Goal: Task Accomplishment & Management: Use online tool/utility

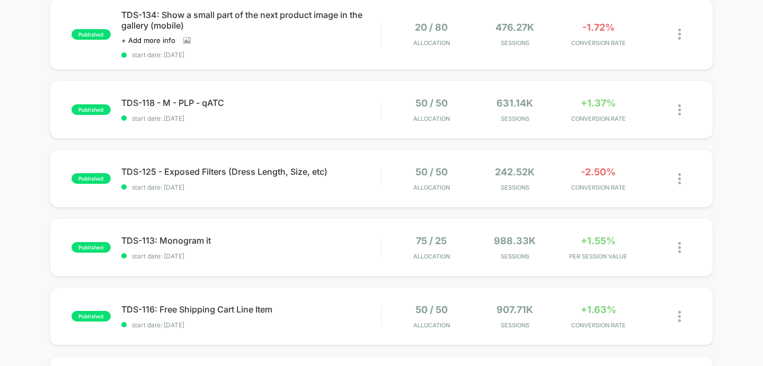
scroll to position [187, 0]
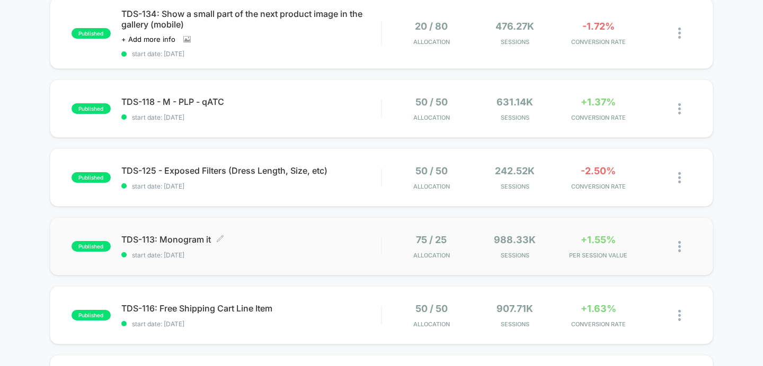
click at [237, 245] on div "TDS-113: Monogram it Click to edit experience details Click to edit experience …" at bounding box center [251, 246] width 260 height 25
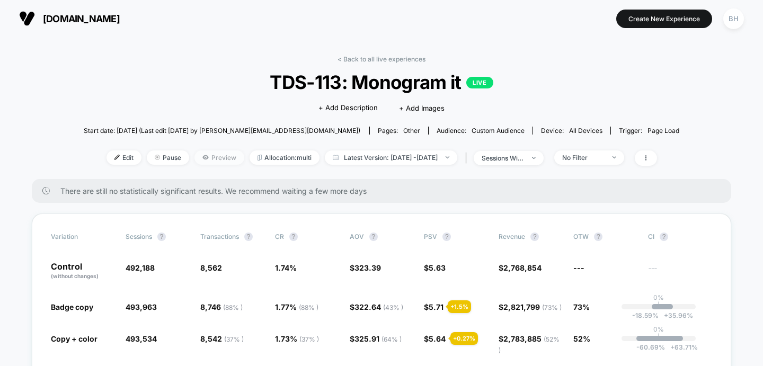
click at [198, 160] on span "Preview" at bounding box center [220, 158] width 50 height 14
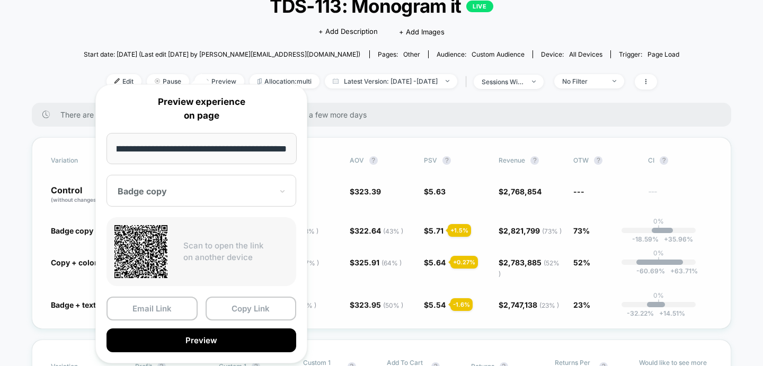
scroll to position [99, 0]
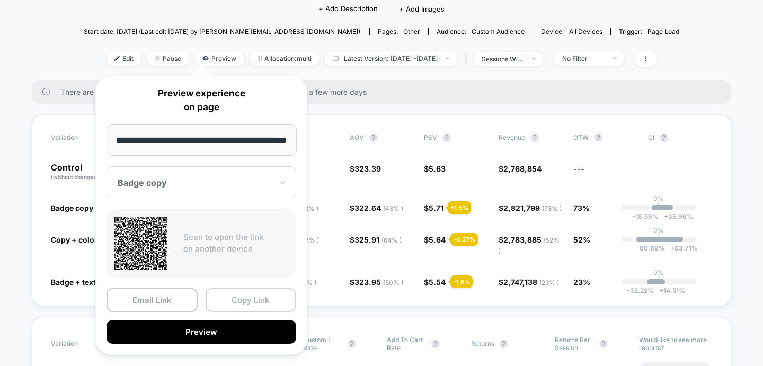
click at [236, 307] on button "Copy Link" at bounding box center [251, 300] width 91 height 24
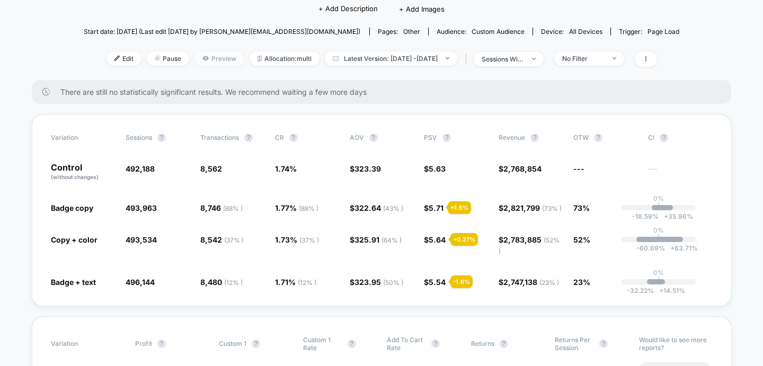
click at [202, 55] on span "Preview" at bounding box center [220, 58] width 50 height 14
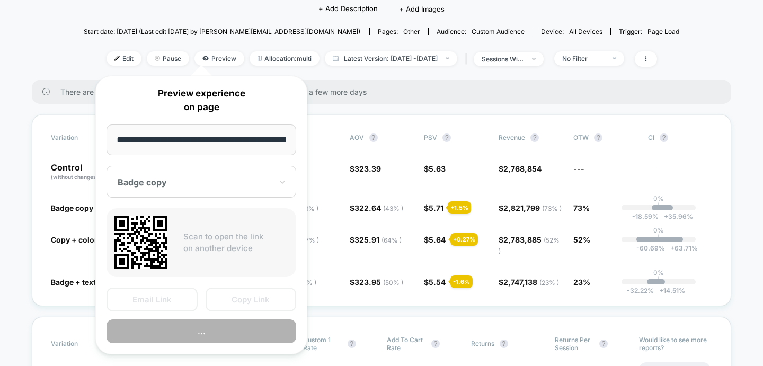
scroll to position [0, 69]
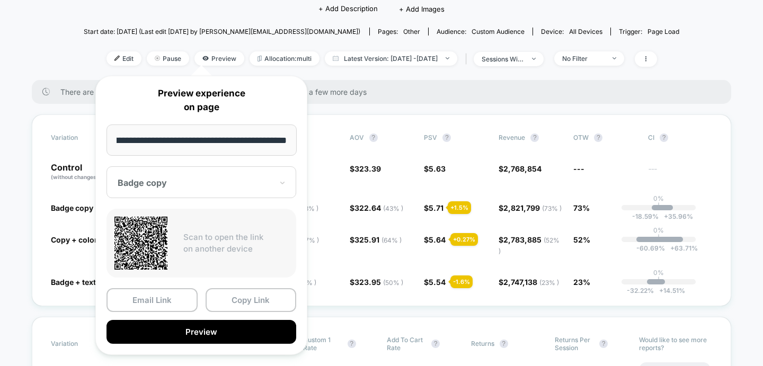
click at [207, 182] on div at bounding box center [195, 183] width 155 height 11
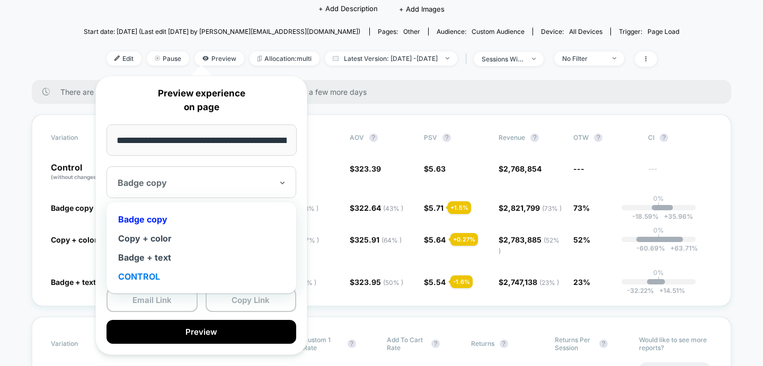
click at [149, 273] on div "CONTROL" at bounding box center [201, 276] width 179 height 19
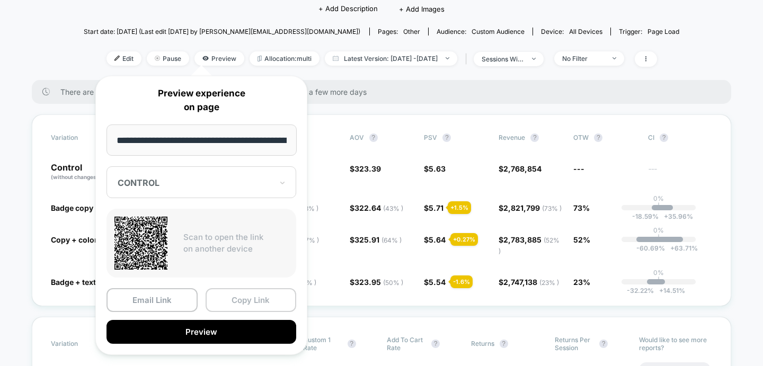
click at [228, 297] on button "Copy Link" at bounding box center [251, 300] width 91 height 24
